Goal: Transaction & Acquisition: Purchase product/service

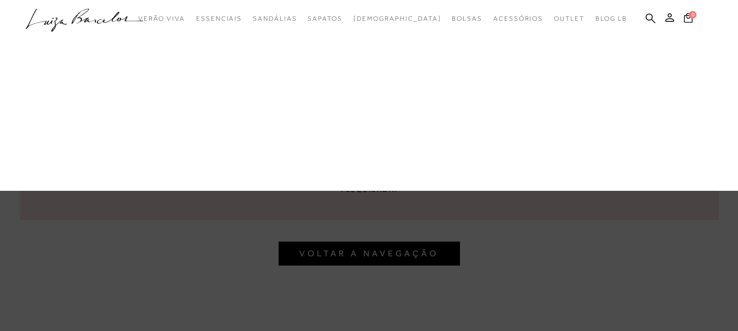
click at [0, 0] on link "Bolsas" at bounding box center [0, 0] width 0 height 0
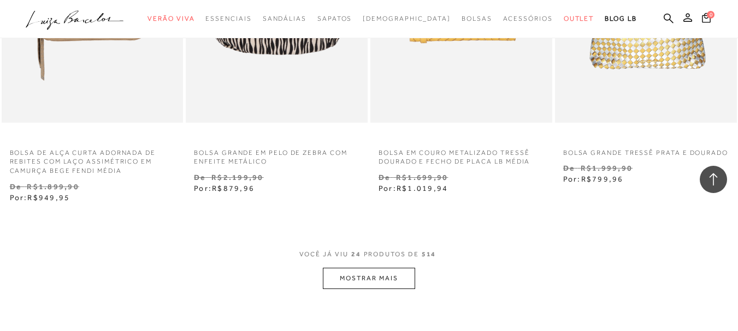
scroll to position [2075, 0]
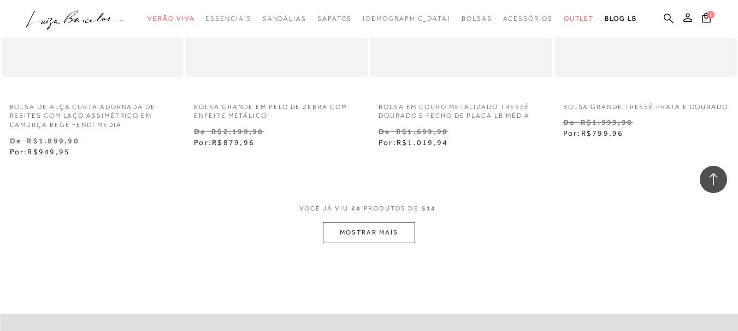
click at [394, 241] on button "MOSTRAR MAIS" at bounding box center [369, 232] width 92 height 21
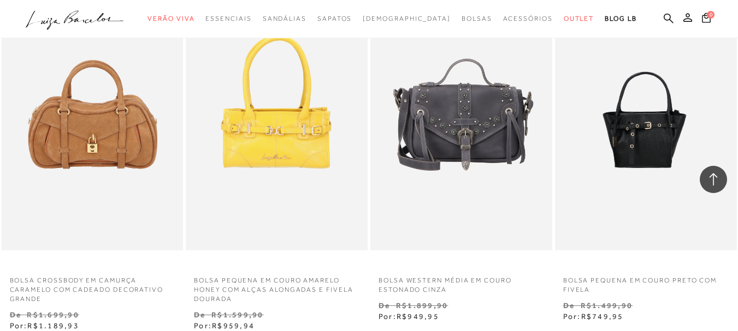
scroll to position [4258, 0]
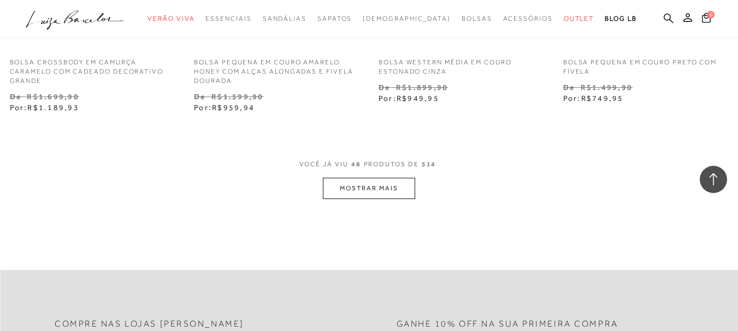
click at [405, 199] on button "MOSTRAR MAIS" at bounding box center [369, 188] width 92 height 21
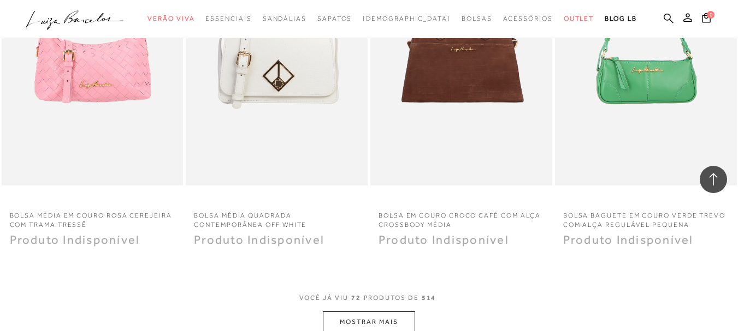
scroll to position [6278, 0]
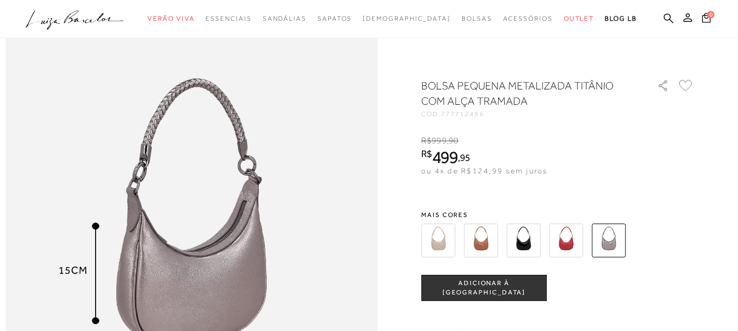
scroll to position [546, 0]
